Goal: Find specific page/section: Find specific page/section

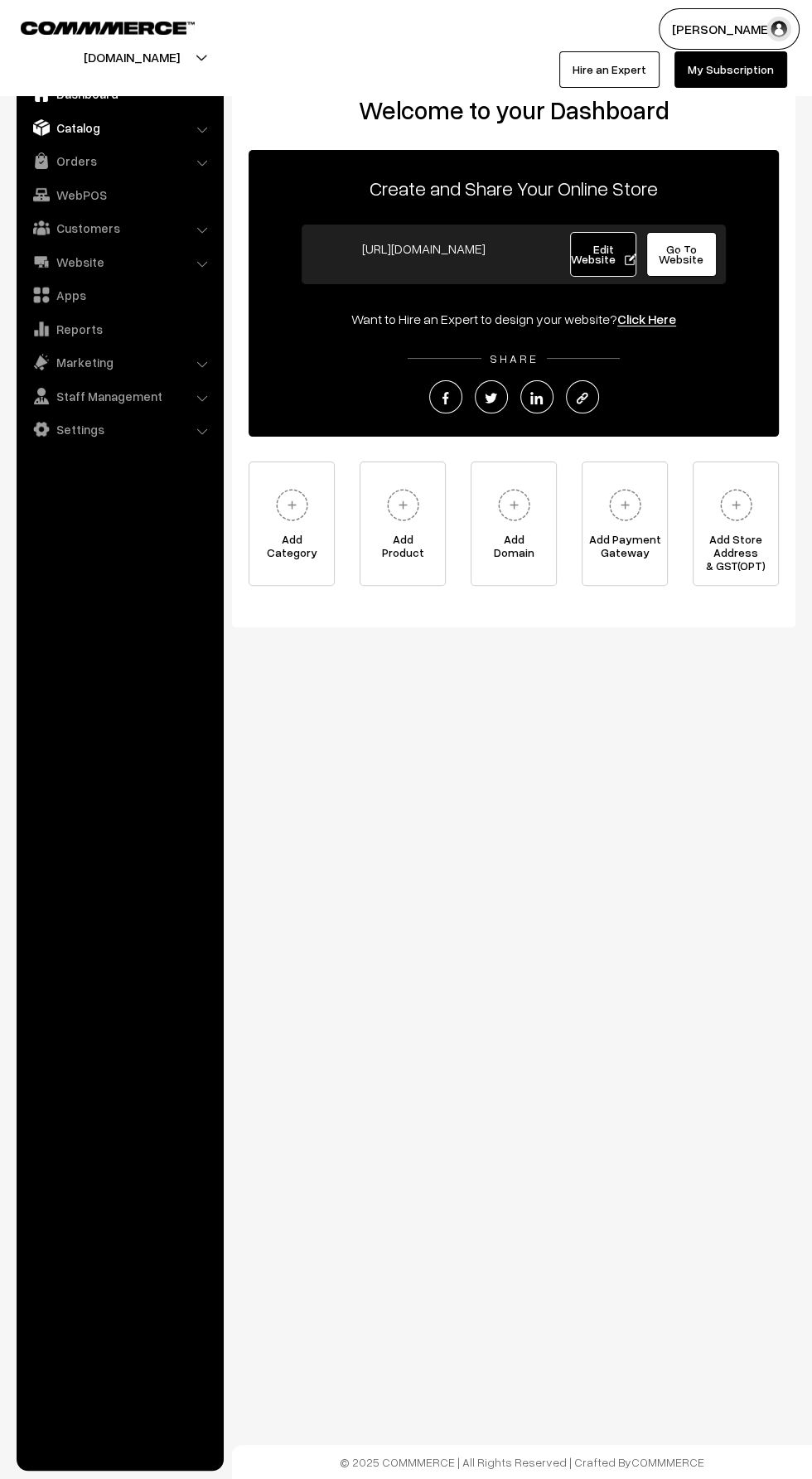
click at [75, 129] on link "Catalog" at bounding box center [119, 127] width 197 height 30
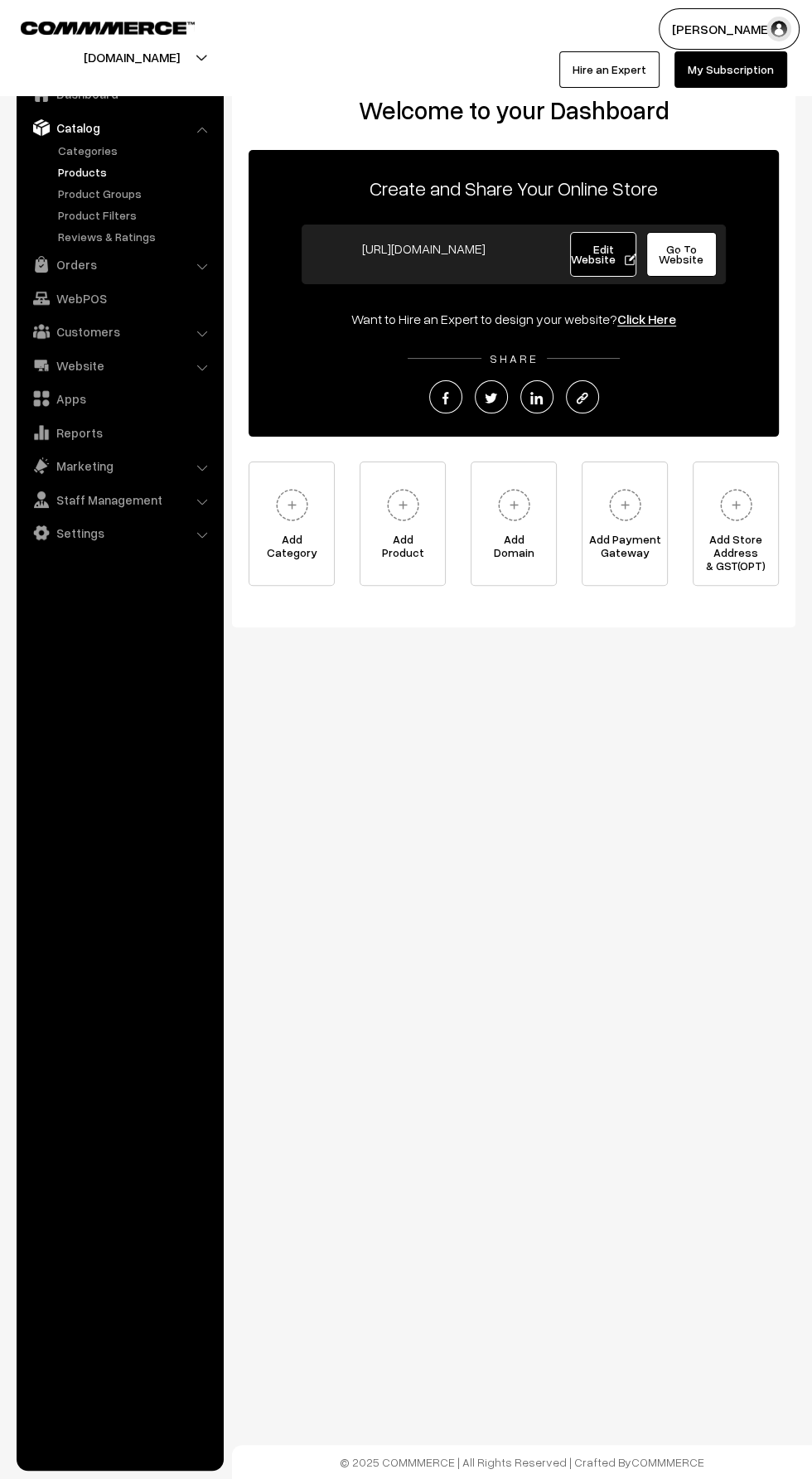
click at [63, 176] on link "Products" at bounding box center [135, 172] width 164 height 17
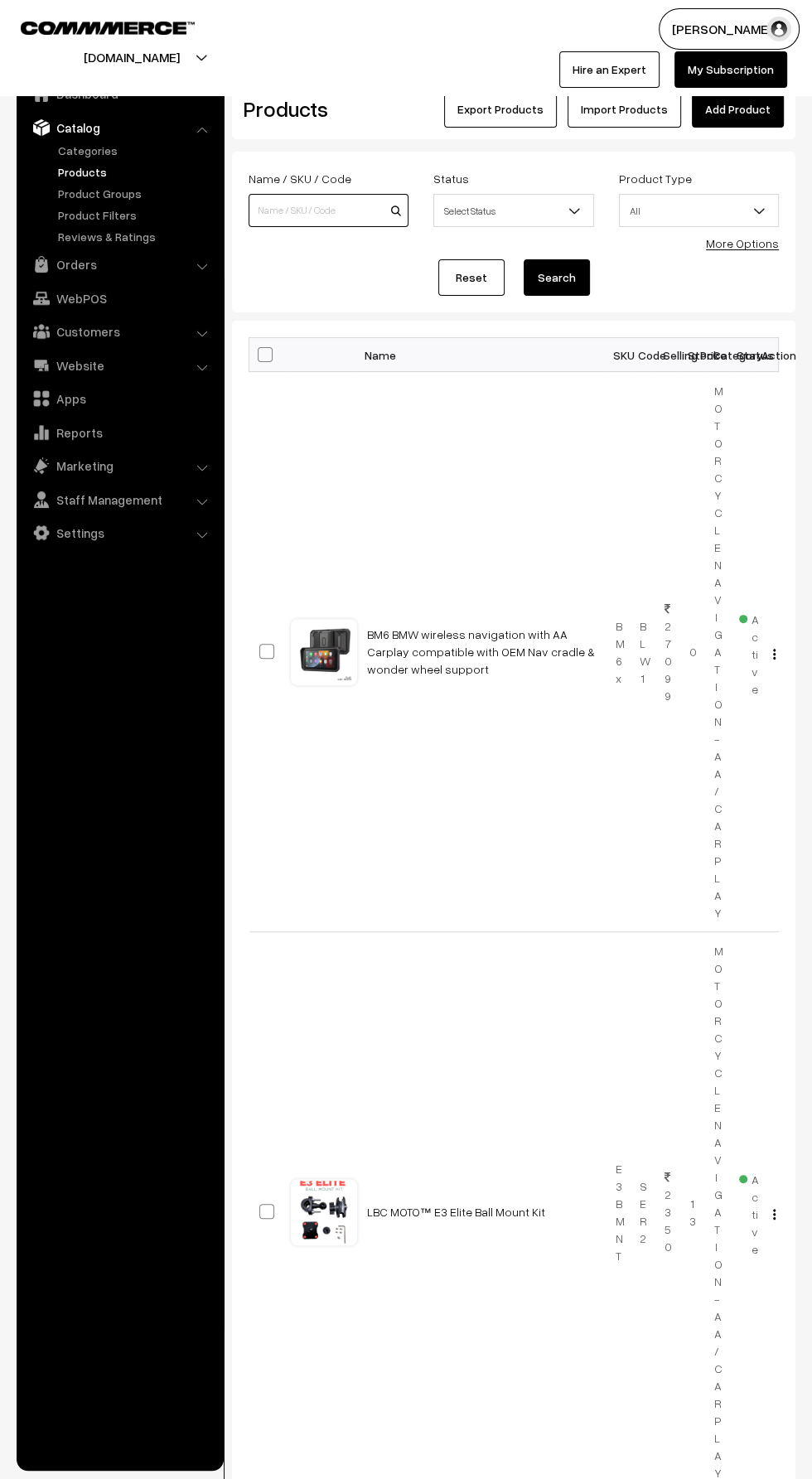
click at [280, 209] on input at bounding box center [329, 210] width 160 height 33
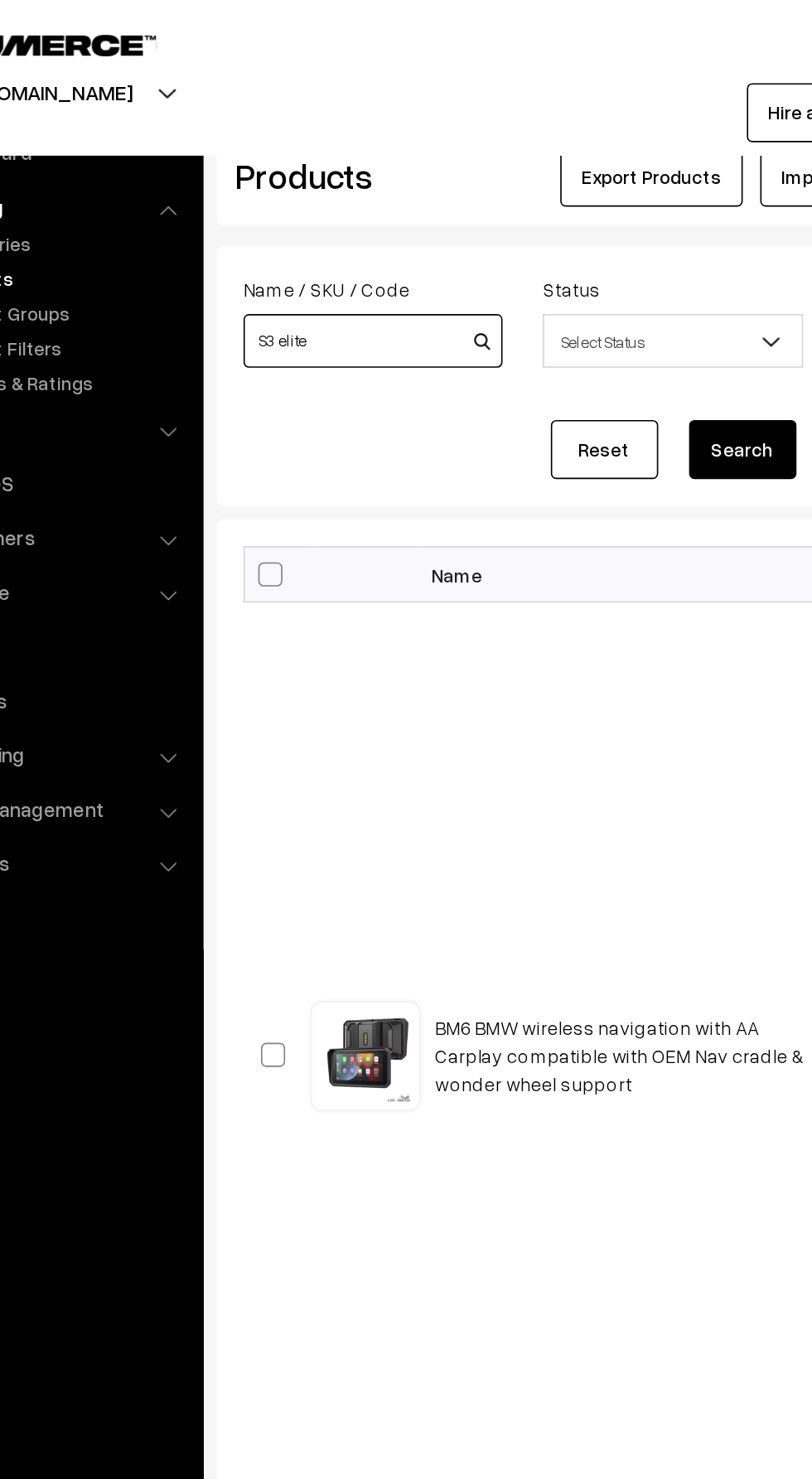
type input "S3 elite"
click at [524, 259] on button "Search" at bounding box center [556, 278] width 66 height 37
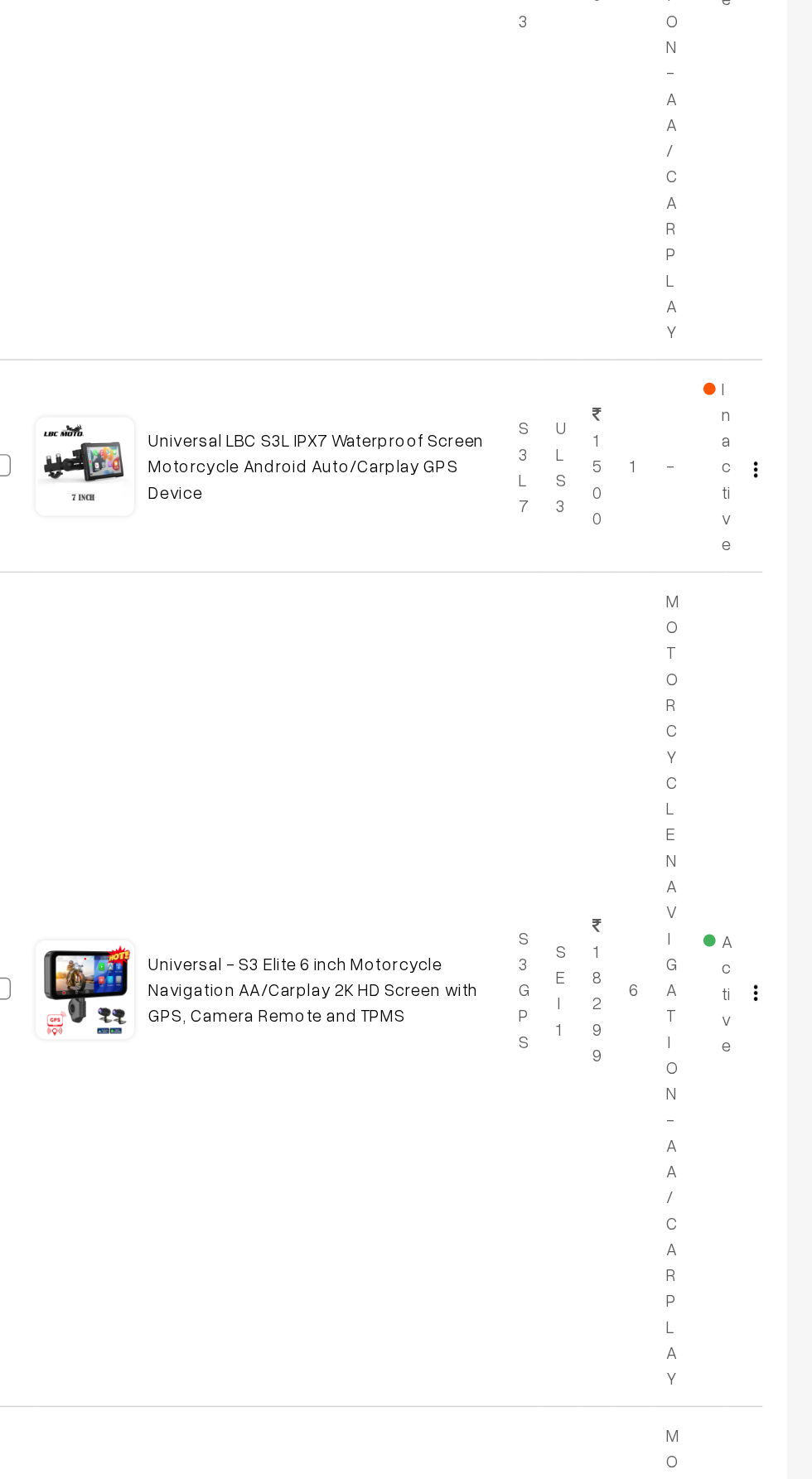
scroll to position [1493, 0]
